Goal: Transaction & Acquisition: Purchase product/service

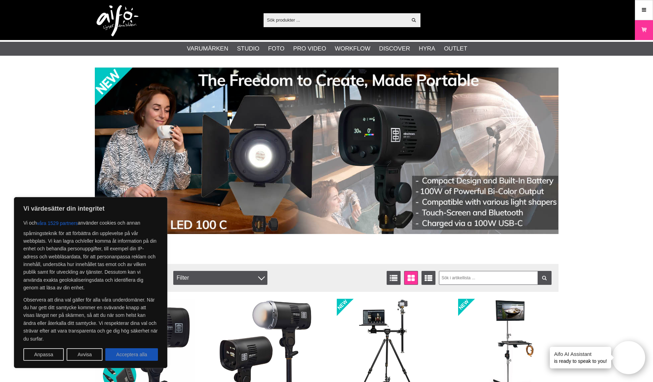
click at [132, 349] on button "Acceptera alla" at bounding box center [131, 355] width 53 height 13
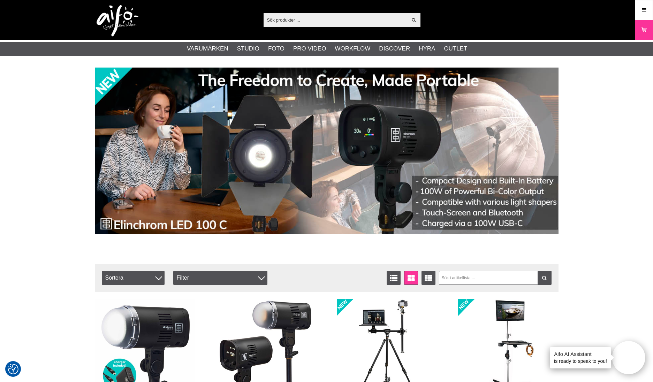
checkbox input "true"
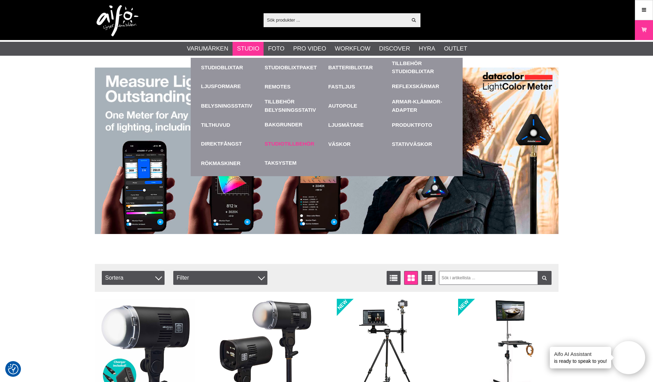
click at [282, 143] on link "Studiotillbehör" at bounding box center [290, 144] width 50 height 8
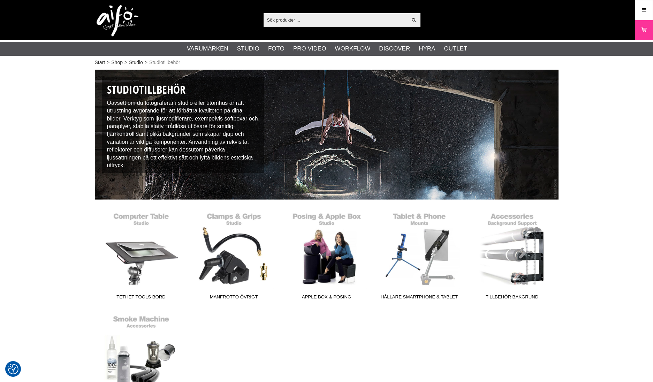
checkbox input "true"
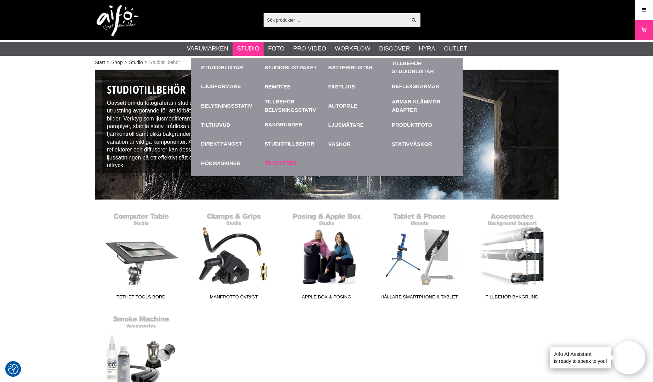
click at [274, 164] on link "Taksystem" at bounding box center [281, 163] width 32 height 8
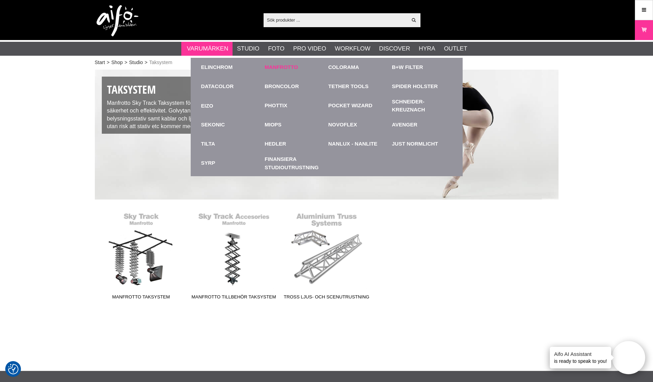
click at [271, 67] on link "Manfrotto" at bounding box center [281, 67] width 33 height 8
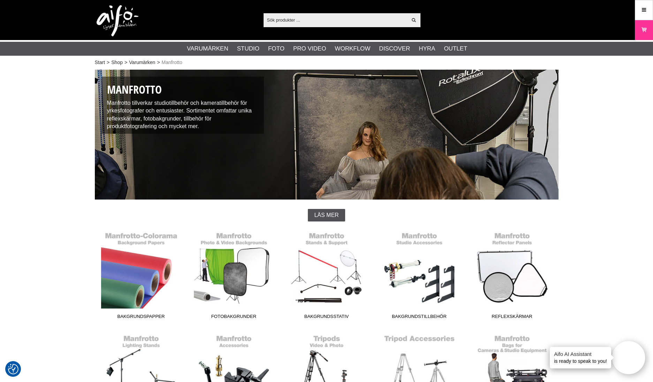
click at [275, 22] on input "text" at bounding box center [335, 20] width 144 height 10
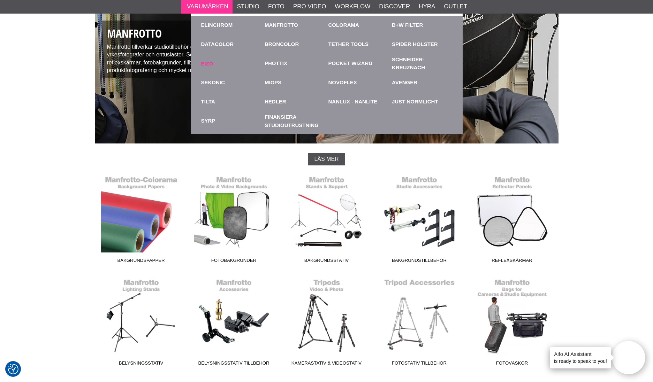
scroll to position [56, 0]
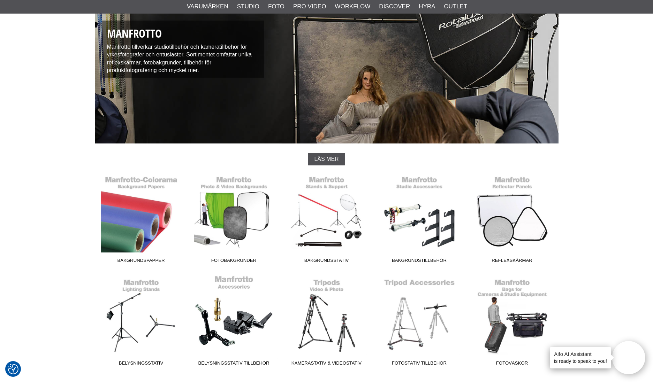
click at [232, 287] on link "Belysningsstativ Tillbehör" at bounding box center [234, 322] width 93 height 94
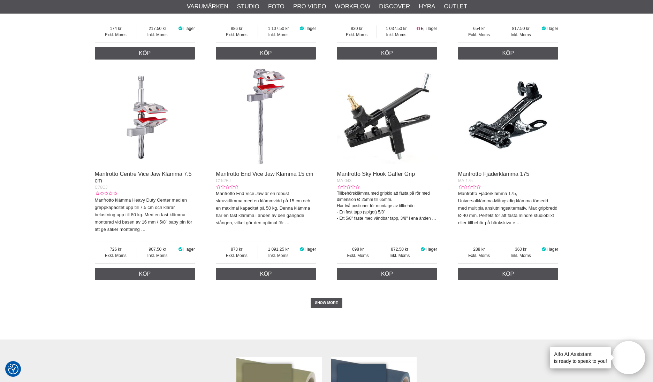
scroll to position [1580, 0]
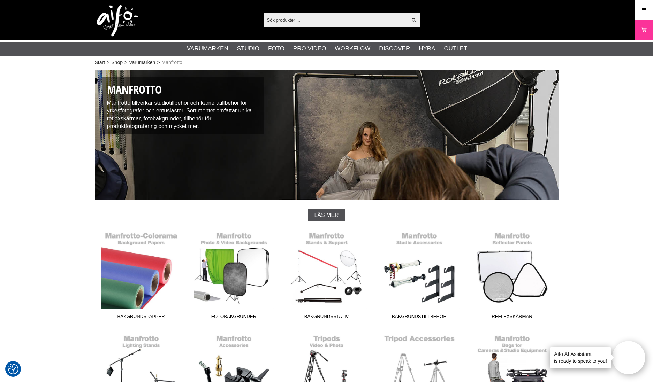
click at [269, 21] on input "text" at bounding box center [335, 20] width 144 height 10
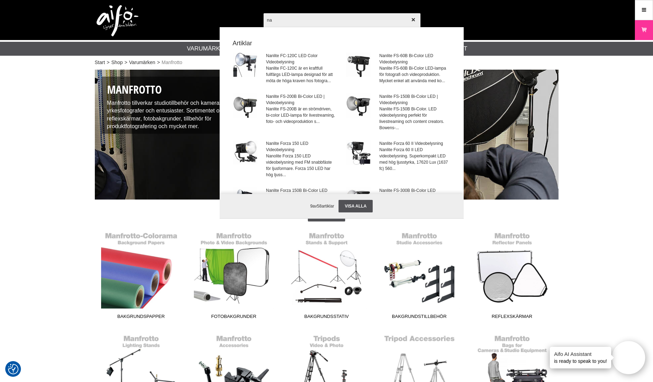
type input "n"
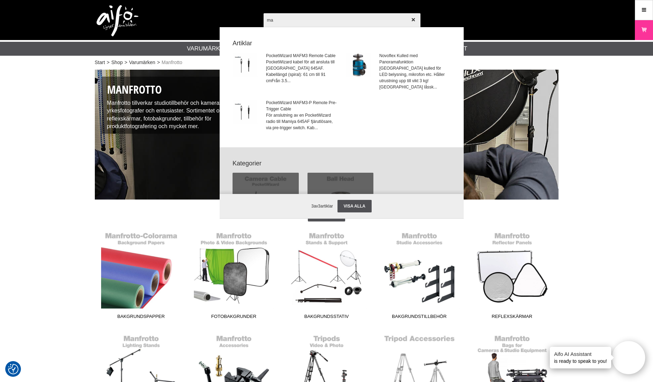
type input "m"
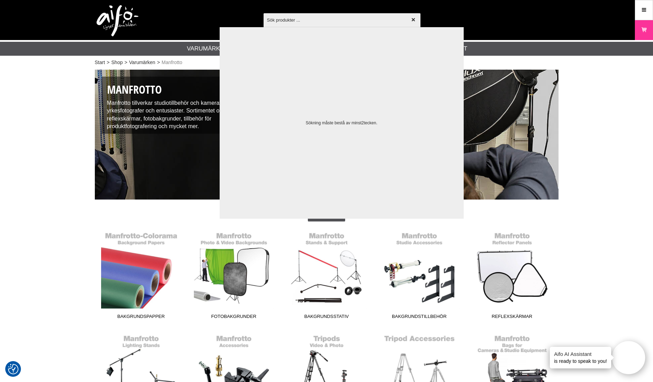
click at [197, 13] on div "Visa alla Artiklar Kategorier 3 av 3 artiklar Din sökning på gav inga träffar. …" at bounding box center [327, 20] width 474 height 40
click at [411, 20] on icon "button" at bounding box center [413, 19] width 5 height 5
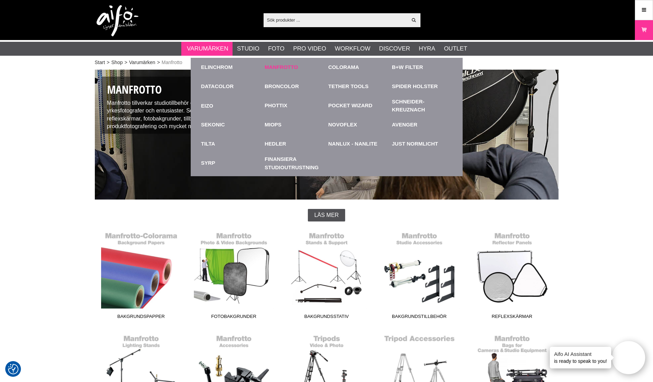
click at [270, 66] on link "Manfrotto" at bounding box center [281, 67] width 33 height 8
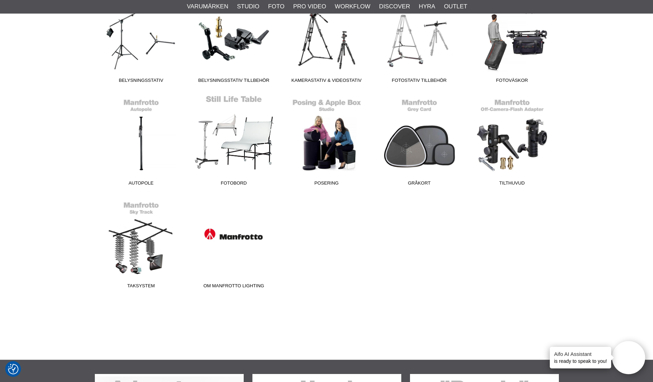
scroll to position [341, 0]
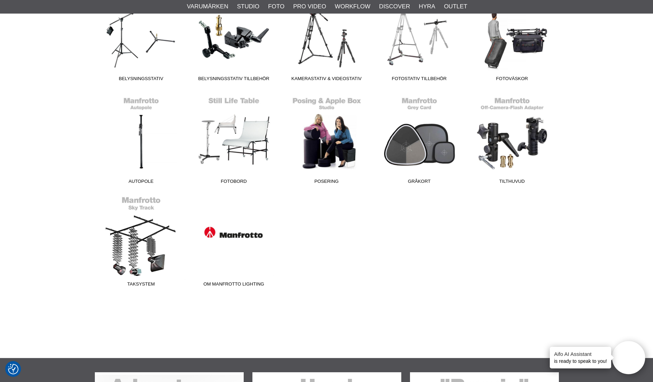
click at [137, 201] on link "Taksystem" at bounding box center [141, 243] width 93 height 94
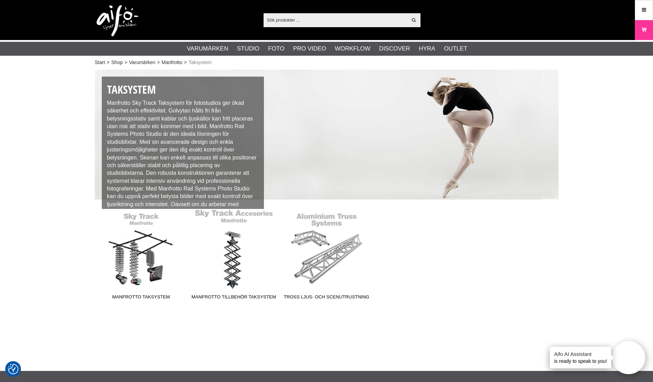
click at [204, 215] on link "Manfrotto Tillbehör Taksystem" at bounding box center [234, 256] width 93 height 94
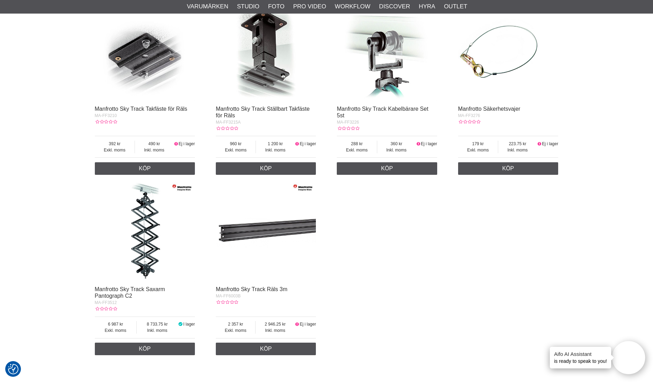
scroll to position [193, 0]
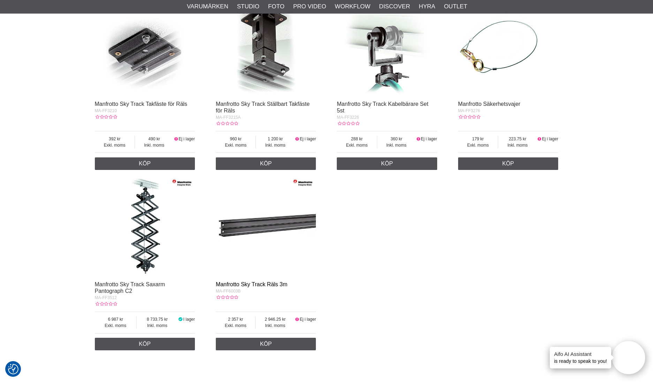
click at [219, 284] on link "Manfrotto Sky Track Räls 3m" at bounding box center [251, 285] width 71 height 6
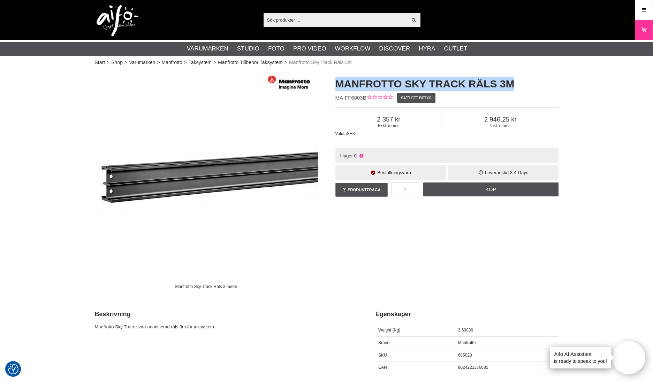
drag, startPoint x: 336, startPoint y: 86, endPoint x: 517, endPoint y: 81, distance: 181.3
click at [519, 81] on div "Manfrotto Sky Track Räls 3m MA-FF6003B Sätt ett betyg Exkl. moms 2 357 Inkl. mo…" at bounding box center [447, 138] width 240 height 136
